Goal: Information Seeking & Learning: Learn about a topic

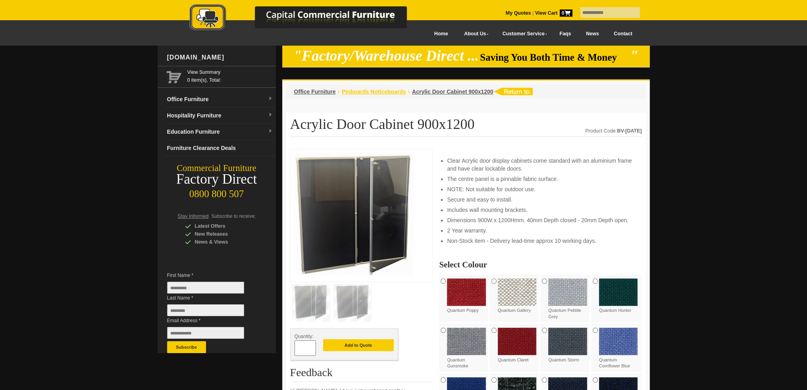
click at [379, 91] on span "Pinboards Noticeboards" at bounding box center [374, 92] width 64 height 6
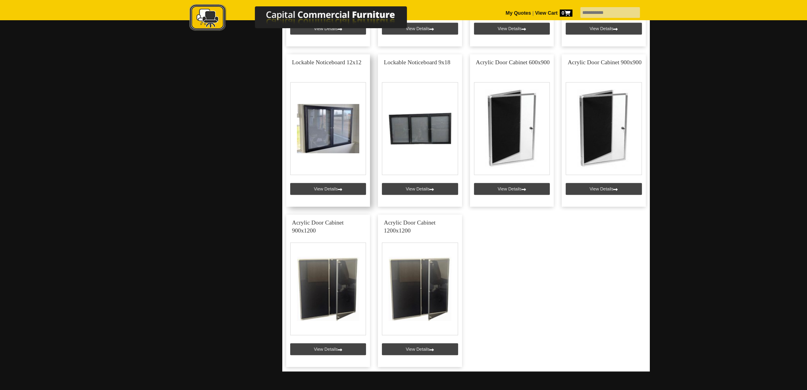
scroll to position [754, 0]
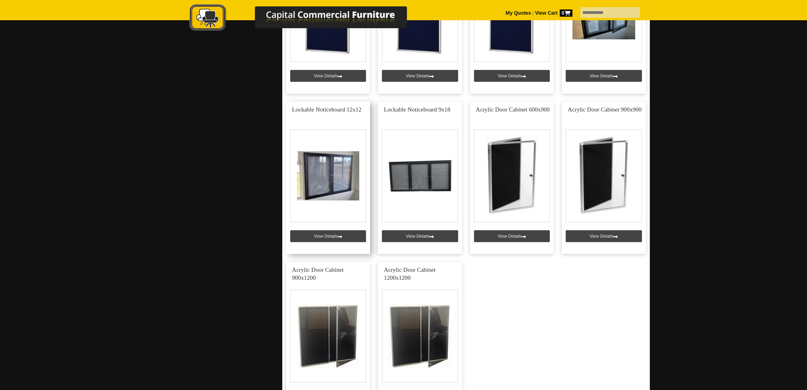
click at [330, 235] on link at bounding box center [328, 178] width 84 height 152
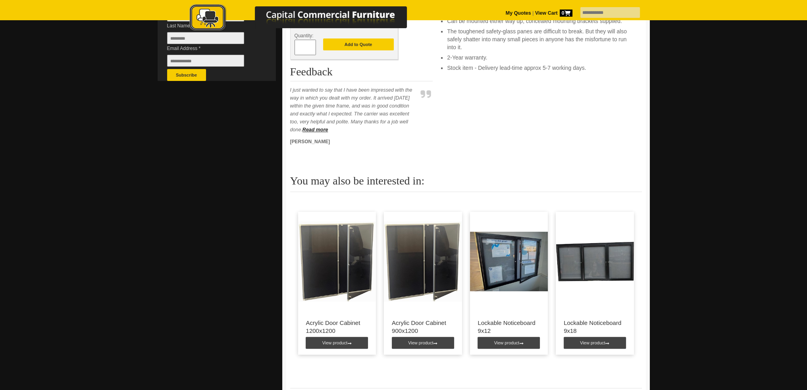
scroll to position [278, 0]
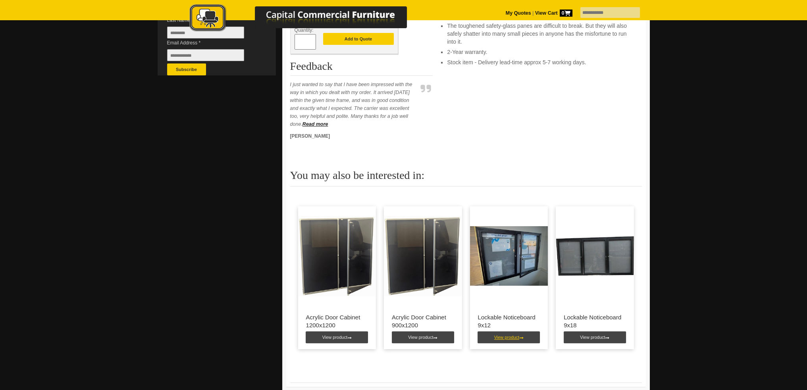
click at [503, 338] on link "View product" at bounding box center [508, 337] width 62 height 12
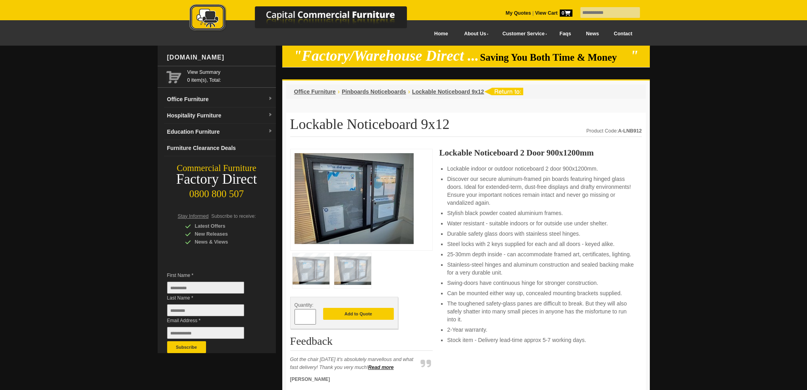
click at [367, 196] on img at bounding box center [353, 198] width 119 height 91
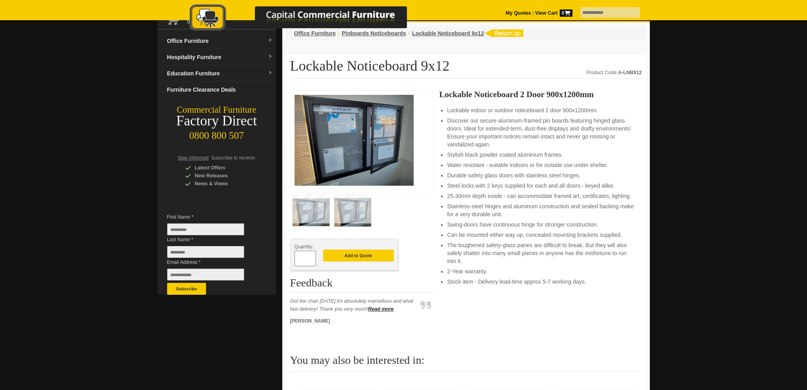
scroll to position [40, 0]
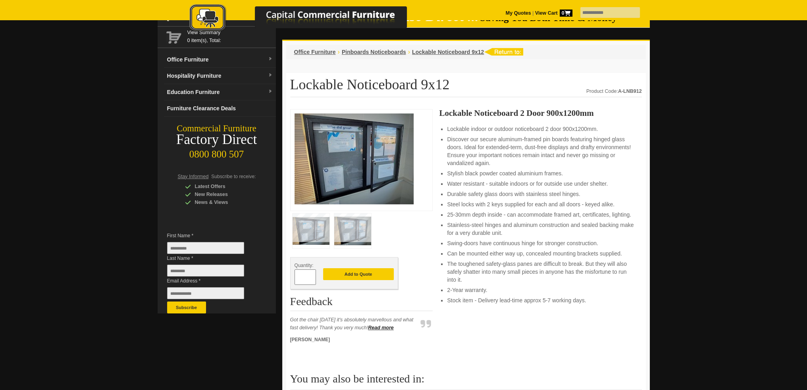
click at [353, 225] on img at bounding box center [352, 231] width 37 height 35
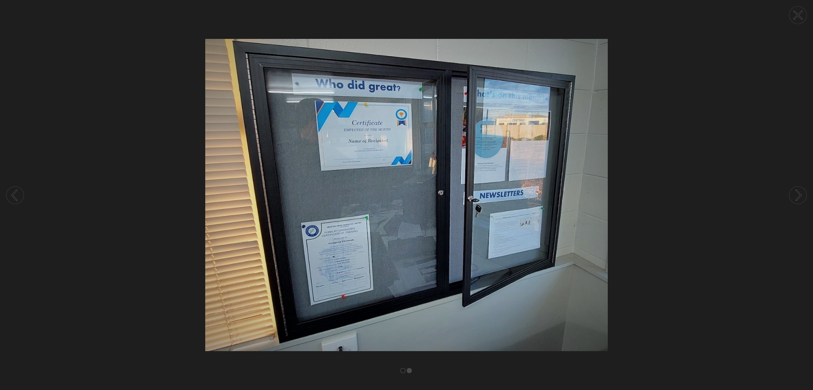
click at [675, 116] on img at bounding box center [406, 195] width 813 height 312
click at [803, 14] on circle at bounding box center [797, 14] width 17 height 17
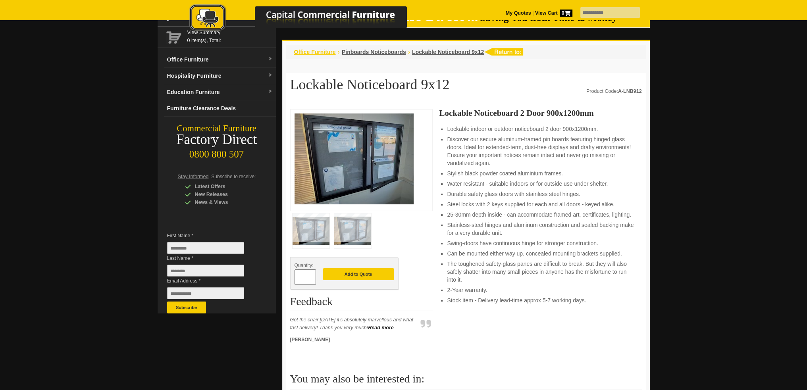
click at [310, 50] on span "Office Furniture" at bounding box center [315, 52] width 42 height 6
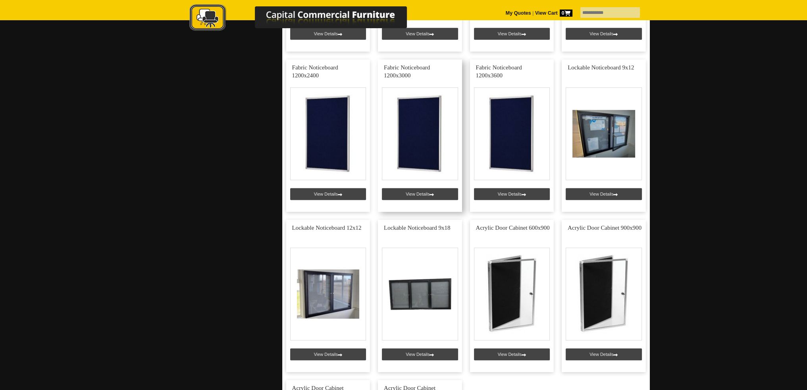
scroll to position [635, 0]
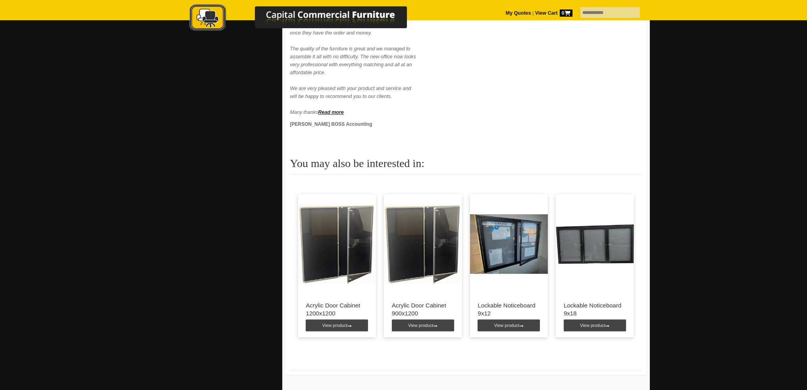
scroll to position [357, 0]
